Goal: Task Accomplishment & Management: Complete application form

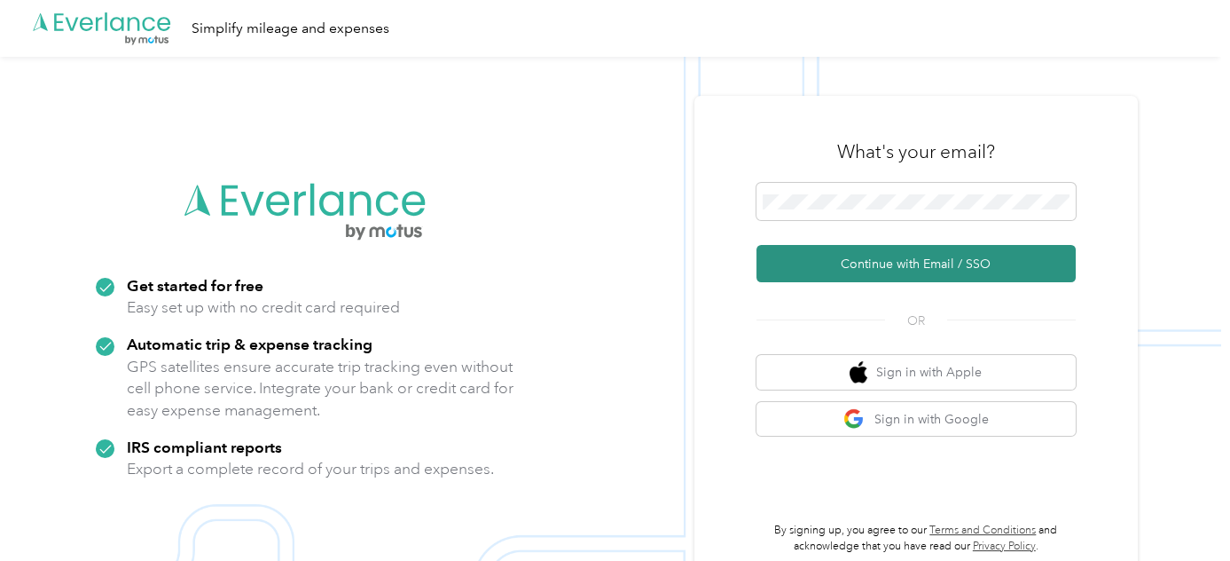
click at [875, 261] on button "Continue with Email / SSO" at bounding box center [916, 263] width 319 height 37
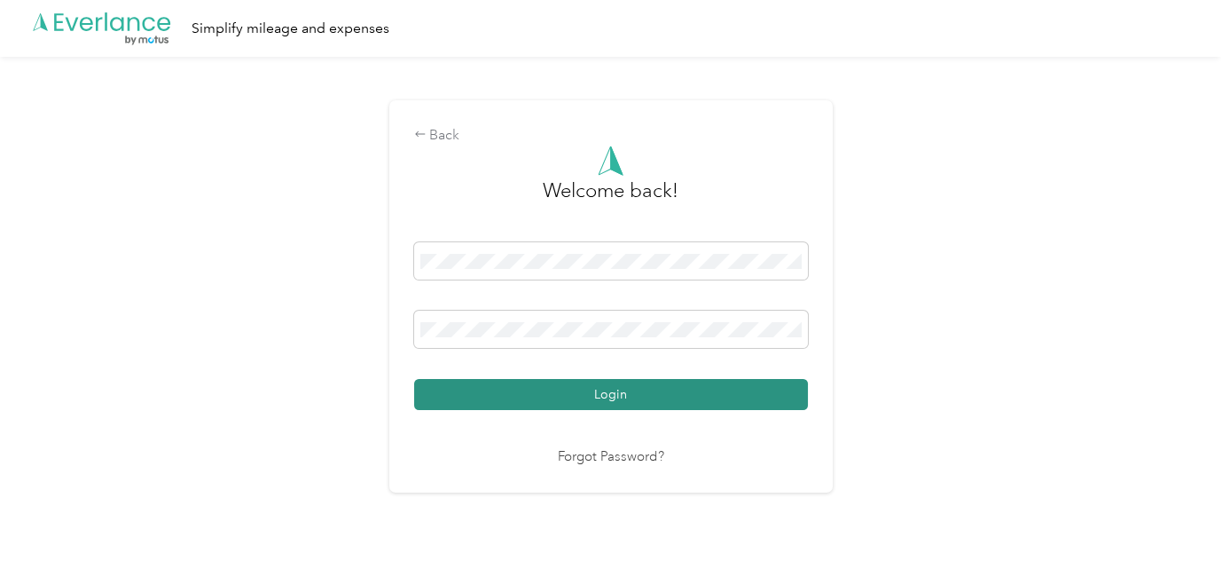
click at [602, 404] on button "Login" at bounding box center [611, 394] width 394 height 31
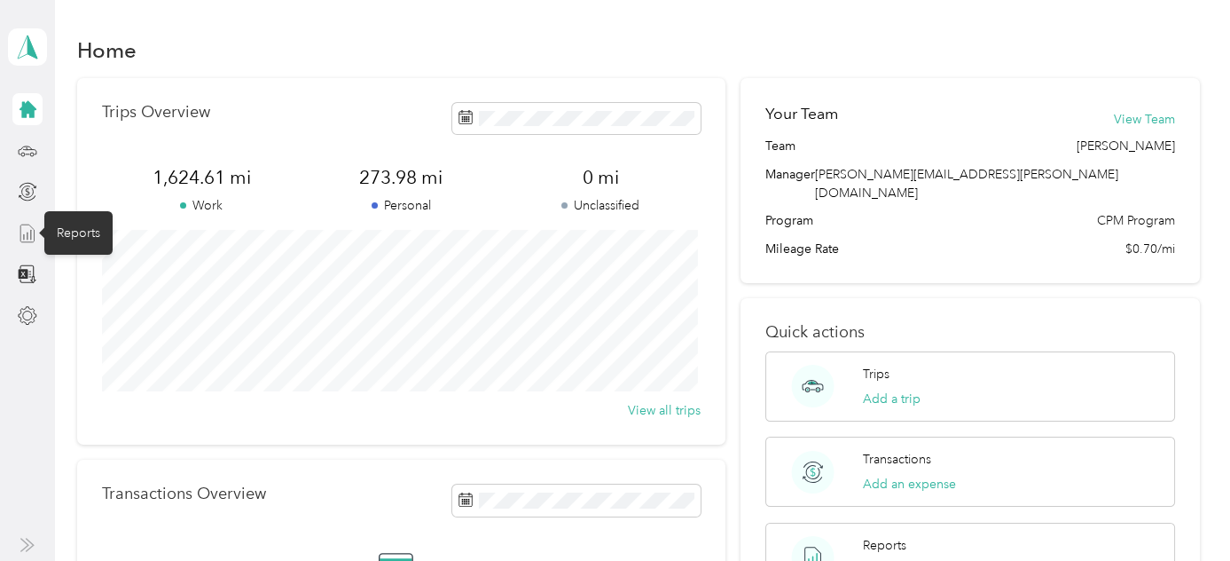
click at [28, 235] on icon at bounding box center [28, 234] width 20 height 20
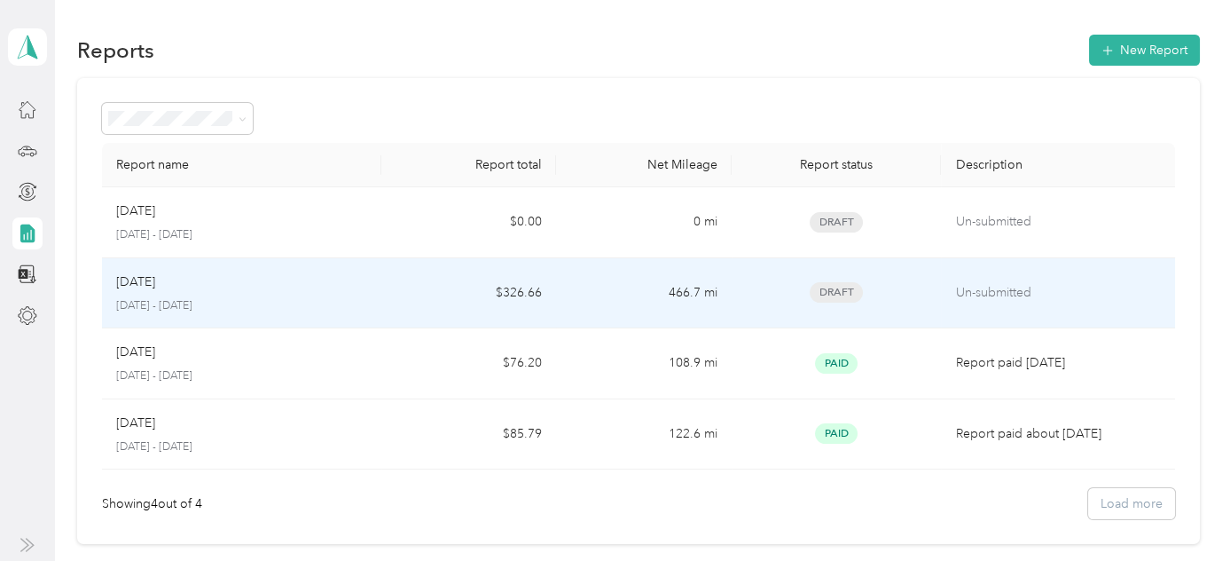
click at [604, 285] on td "466.7 mi" at bounding box center [643, 293] width 175 height 71
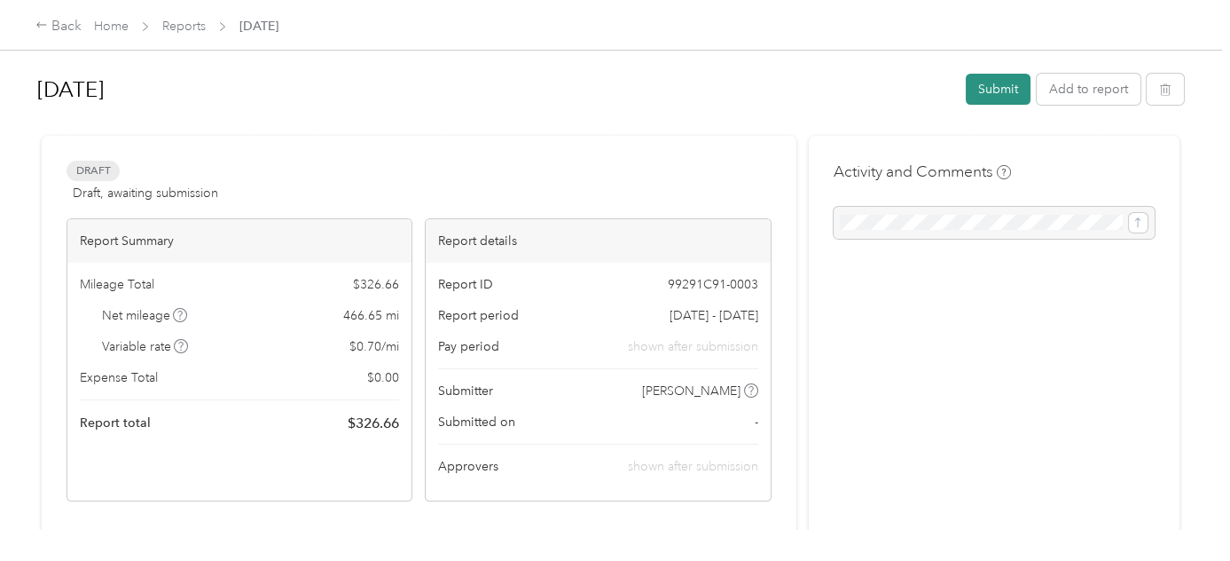
drag, startPoint x: 1009, startPoint y: 89, endPoint x: 998, endPoint y: 90, distance: 11.7
click at [998, 90] on button "Submit" at bounding box center [998, 89] width 65 height 31
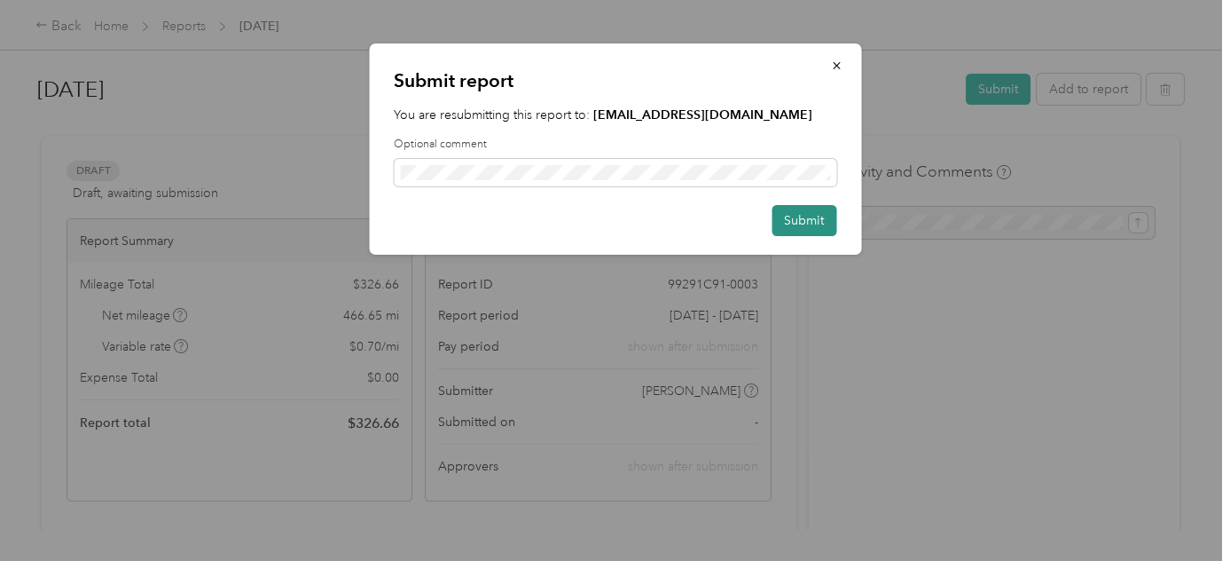
click at [789, 219] on button "Submit" at bounding box center [804, 220] width 65 height 31
